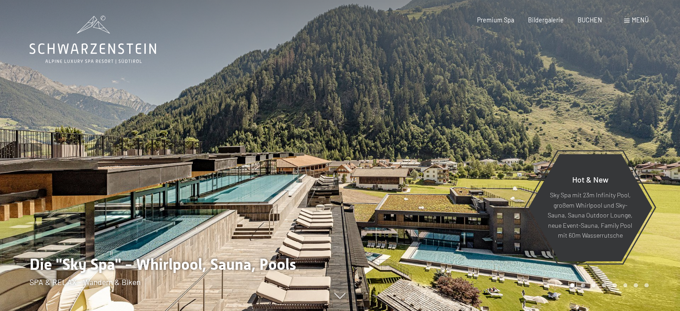
click at [636, 25] on div "Buchen Anfragen Premium Spa Bildergalerie BUCHEN Menü DE IT EN Gutschein Bilder…" at bounding box center [548, 20] width 199 height 9
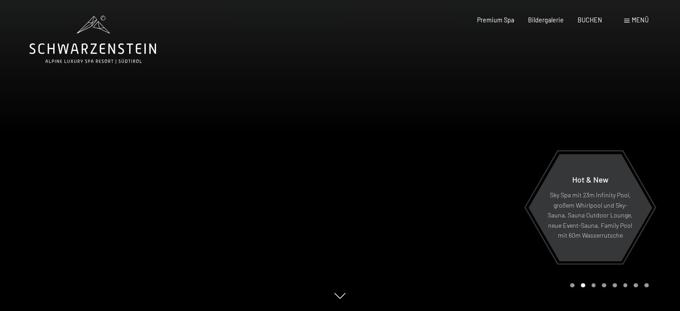
click at [639, 19] on span "Menü" at bounding box center [640, 20] width 17 height 8
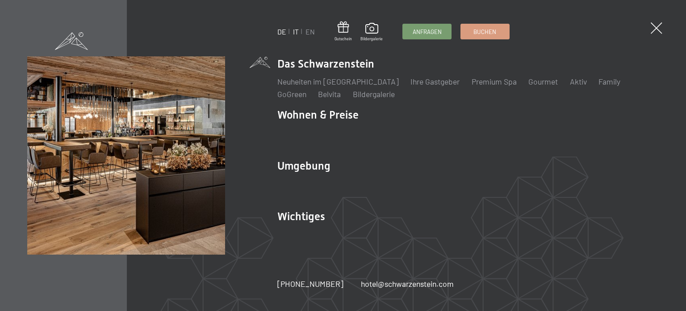
click at [296, 32] on link "IT" at bounding box center [296, 31] width 6 height 8
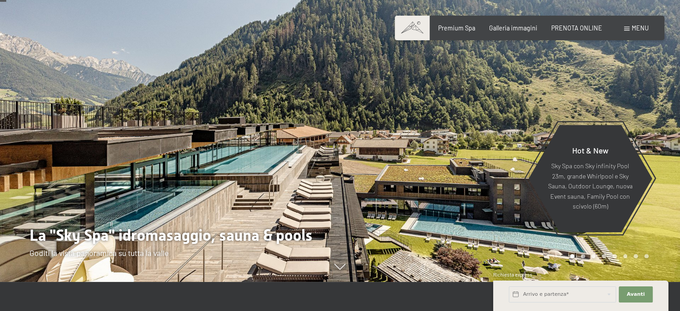
scroll to position [45, 0]
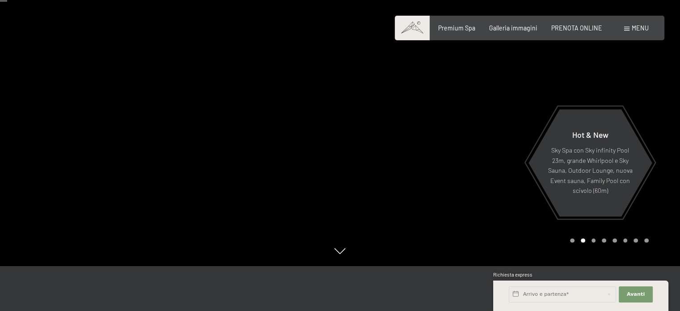
click at [351, 110] on div at bounding box center [510, 110] width 340 height 311
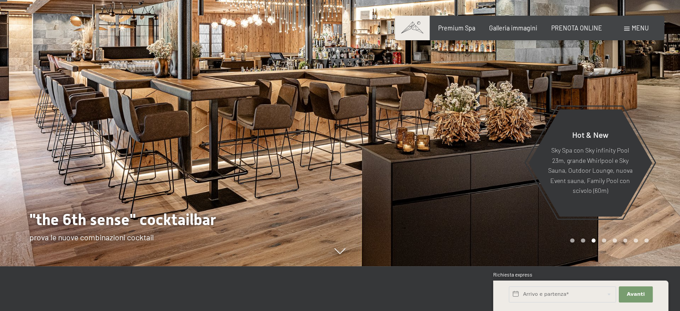
click at [365, 115] on div at bounding box center [510, 110] width 340 height 311
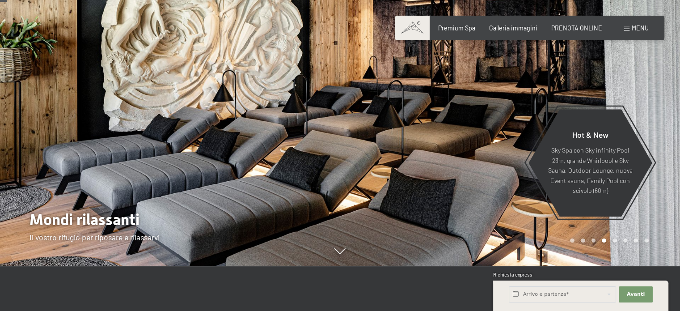
click at [365, 115] on div at bounding box center [510, 110] width 340 height 311
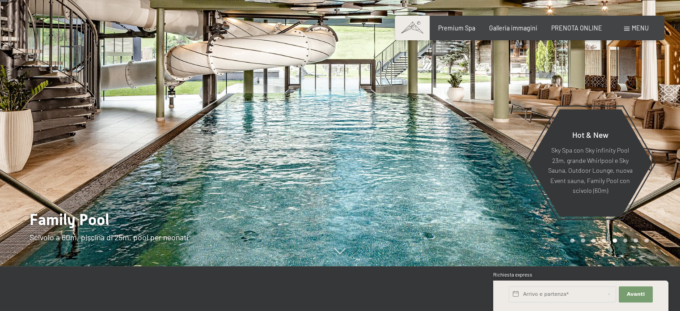
click at [375, 133] on div at bounding box center [510, 110] width 340 height 311
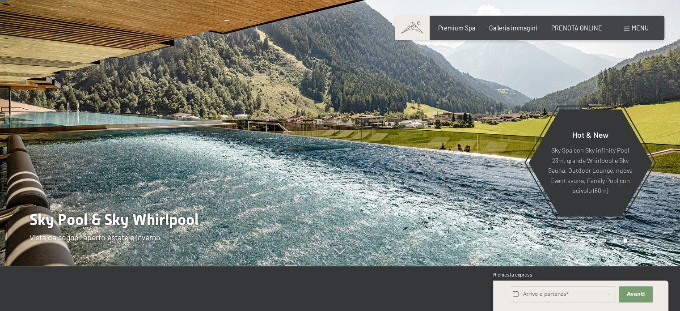
click at [306, 152] on div at bounding box center [170, 110] width 340 height 311
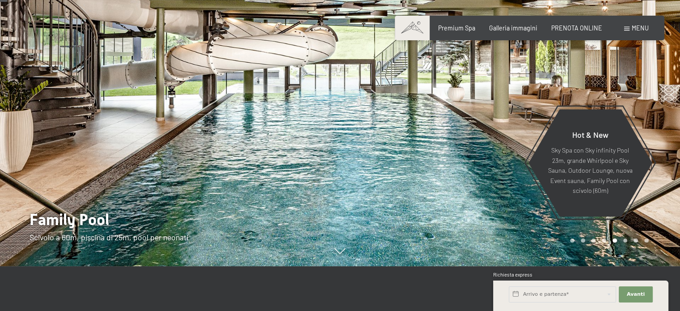
click at [306, 152] on div at bounding box center [170, 110] width 340 height 311
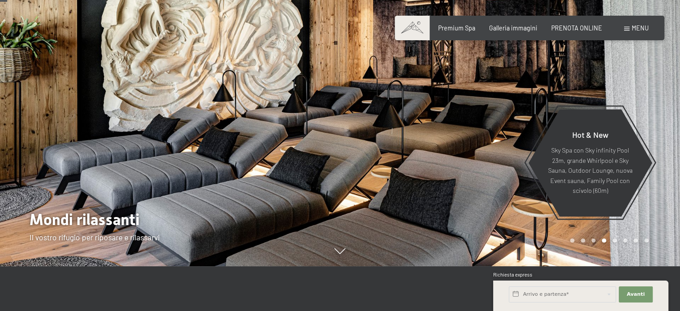
click at [306, 152] on div at bounding box center [170, 110] width 340 height 311
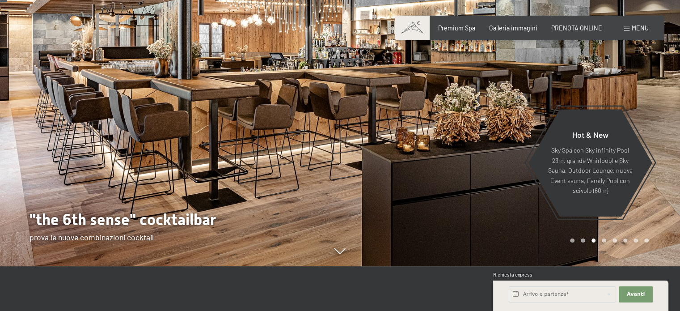
click at [306, 152] on div at bounding box center [170, 110] width 340 height 311
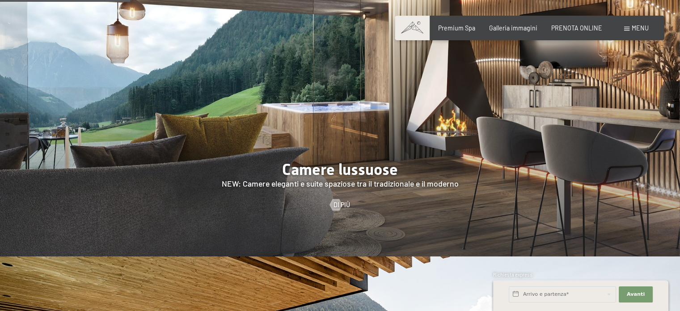
scroll to position [715, 0]
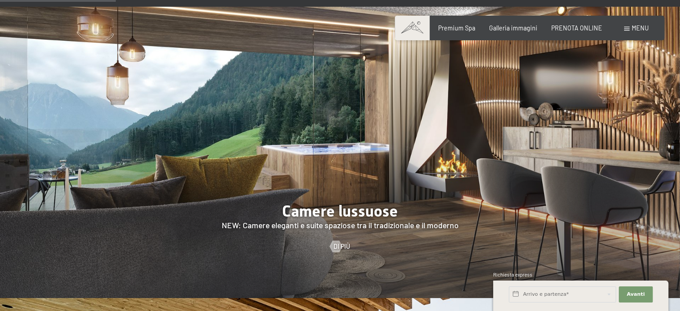
click at [340, 185] on div at bounding box center [340, 152] width 680 height 291
click at [333, 240] on div at bounding box center [335, 246] width 7 height 12
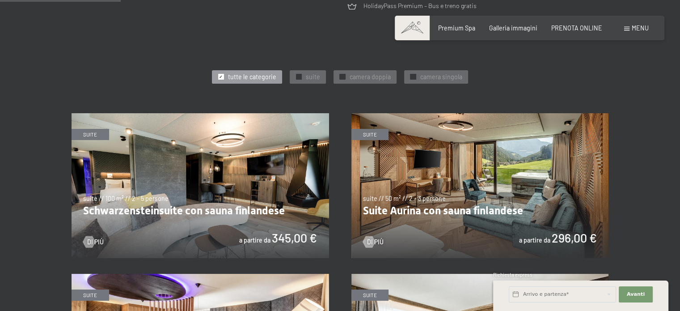
scroll to position [402, 0]
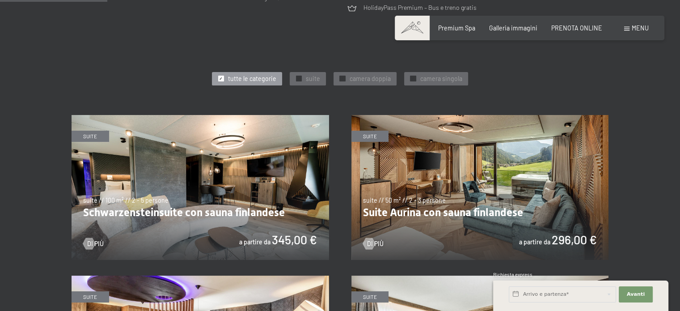
click at [517, 190] on img at bounding box center [479, 187] width 257 height 145
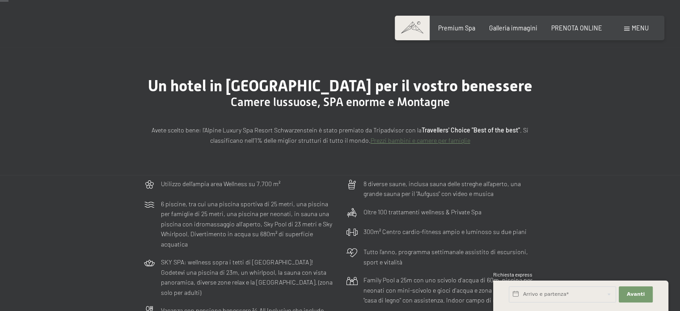
scroll to position [0, 0]
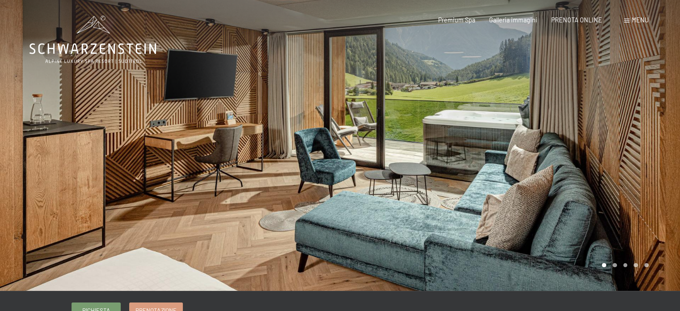
click at [621, 176] on div at bounding box center [510, 145] width 340 height 291
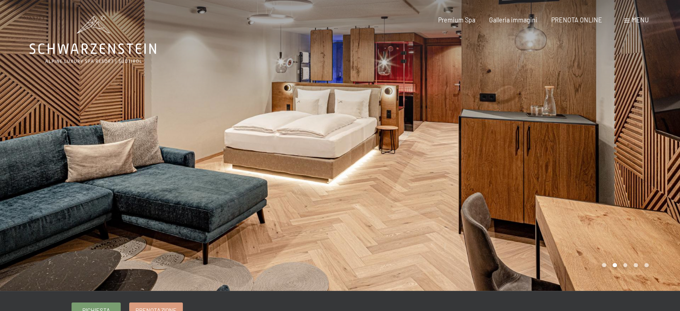
click at [620, 177] on div at bounding box center [510, 145] width 340 height 291
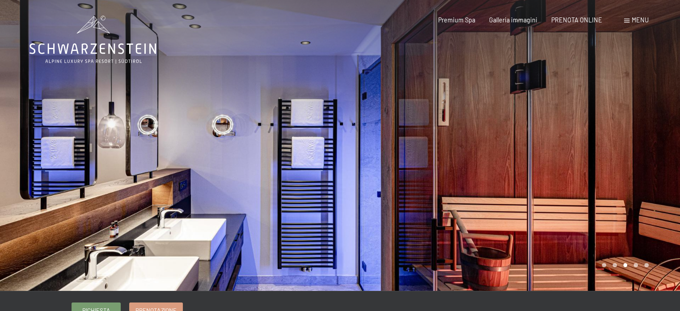
click at [620, 177] on div at bounding box center [510, 145] width 340 height 291
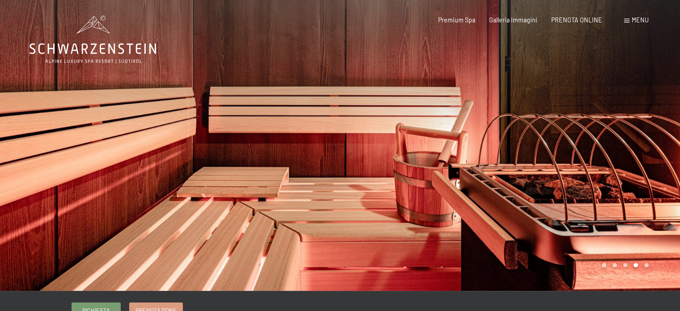
click at [620, 177] on div at bounding box center [510, 145] width 340 height 291
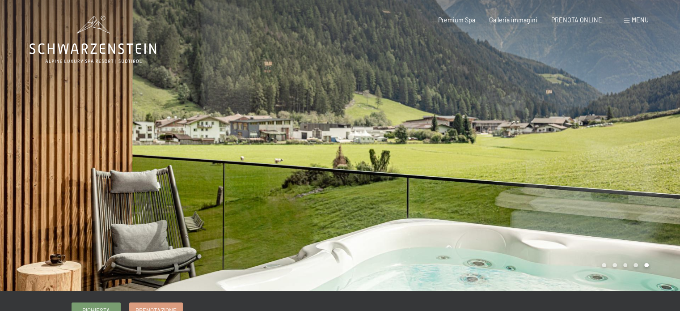
click at [620, 177] on div at bounding box center [510, 145] width 340 height 291
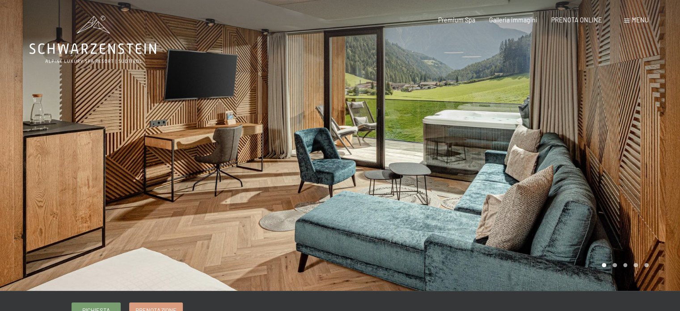
click at [620, 177] on div at bounding box center [510, 145] width 340 height 291
